Goal: Information Seeking & Learning: Check status

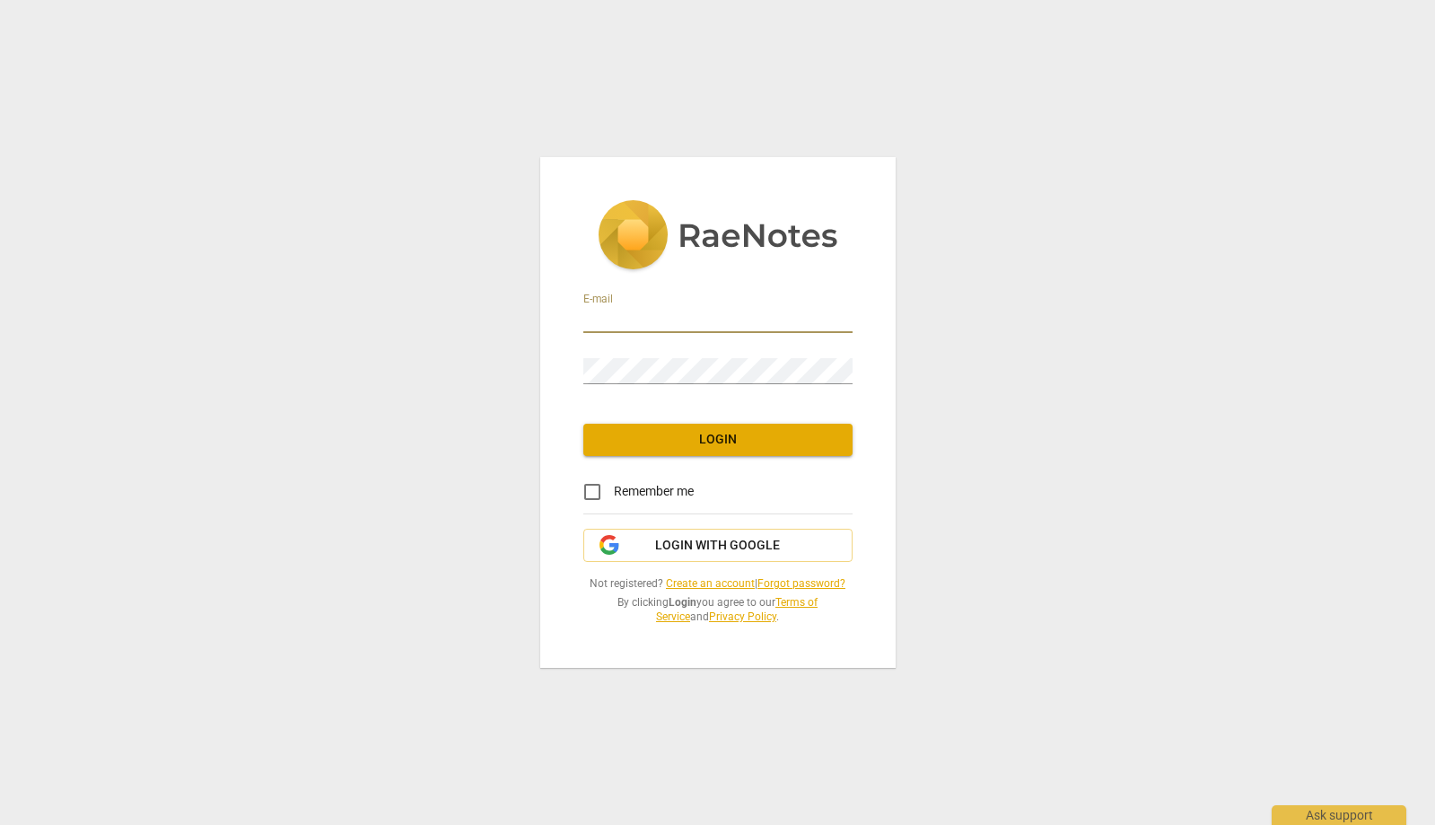
click at [818, 325] on input "email" at bounding box center [717, 320] width 269 height 26
type input "[EMAIL_ADDRESS][DOMAIN_NAME]"
click at [708, 440] on span "Login" at bounding box center [718, 440] width 241 height 18
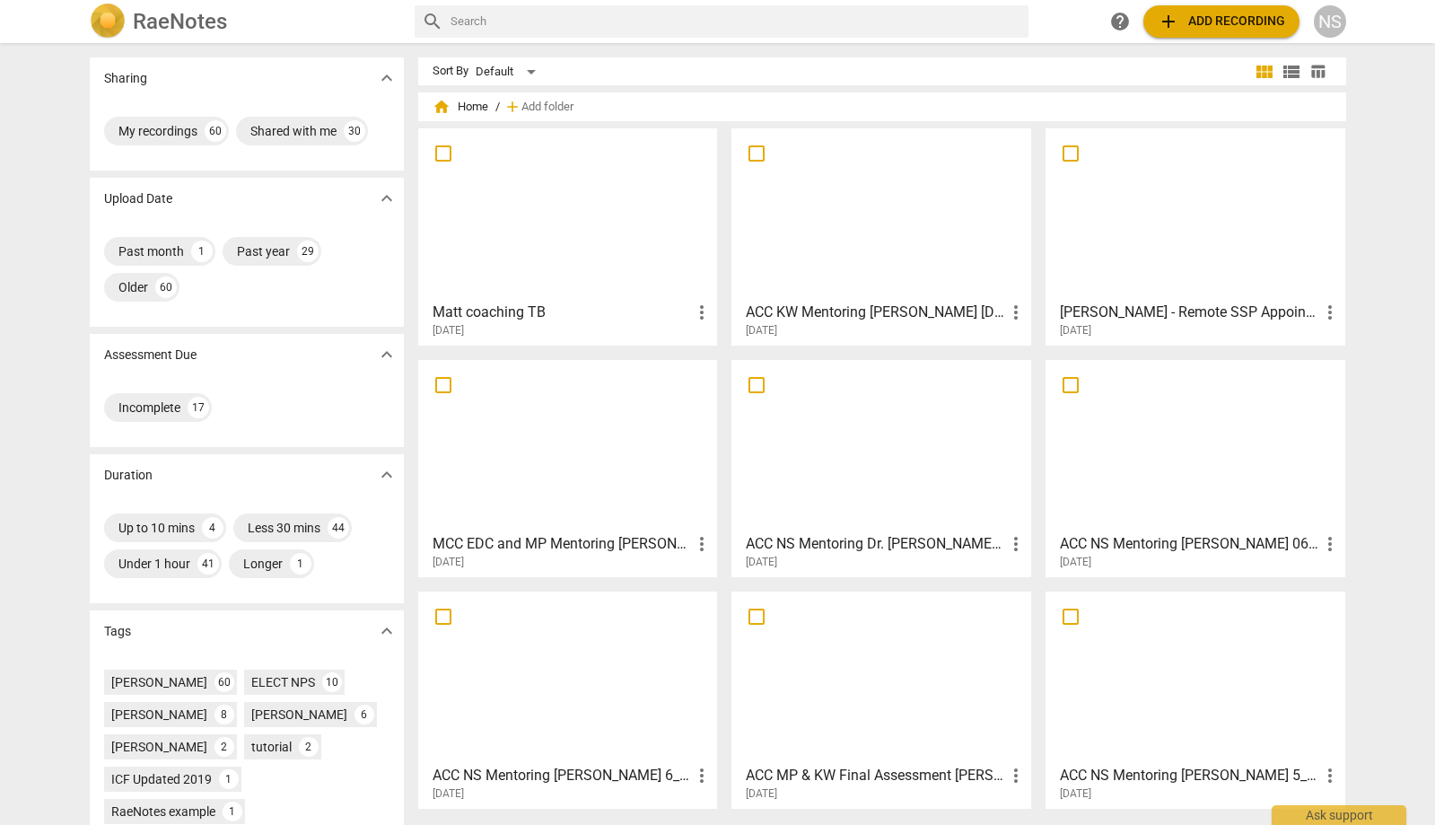
click at [1136, 314] on h3 "[PERSON_NAME] - Remote SSP Appointments-20250807_132750-Meeting Recording" at bounding box center [1189, 313] width 259 height 22
